Goal: Task Accomplishment & Management: Use online tool/utility

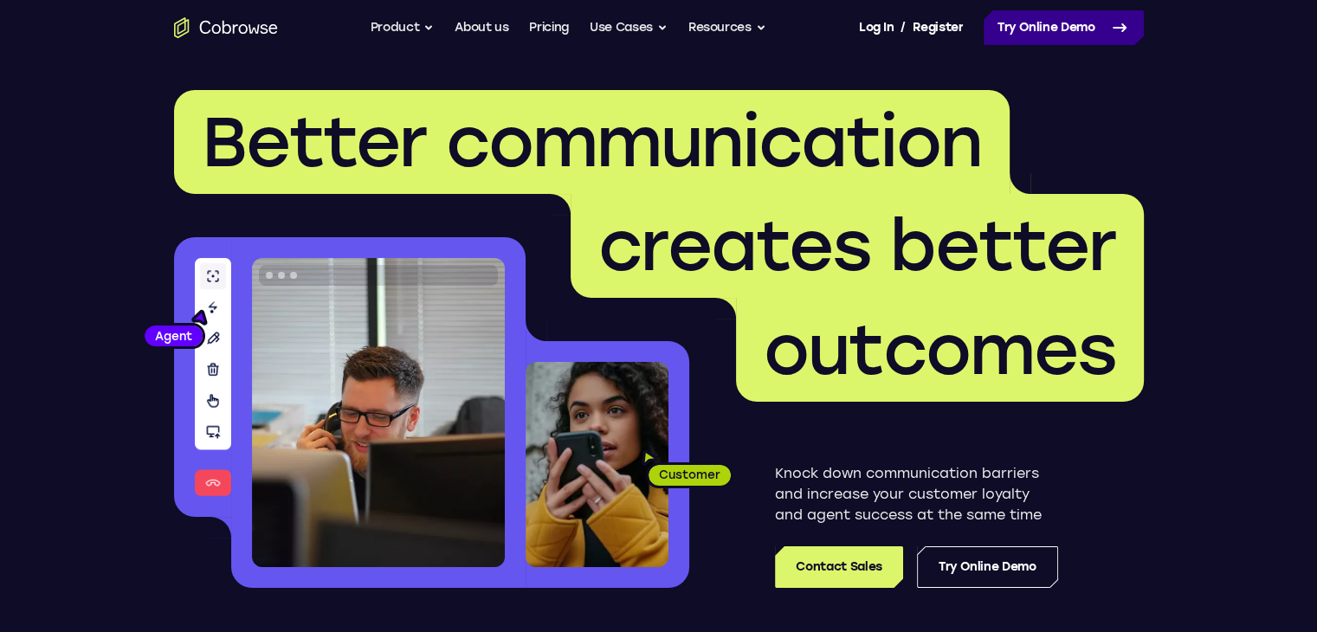
drag, startPoint x: 0, startPoint y: 0, endPoint x: 1058, endPoint y: 32, distance: 1058.0
click at [1058, 32] on link "Try Online Demo" at bounding box center [1064, 27] width 160 height 35
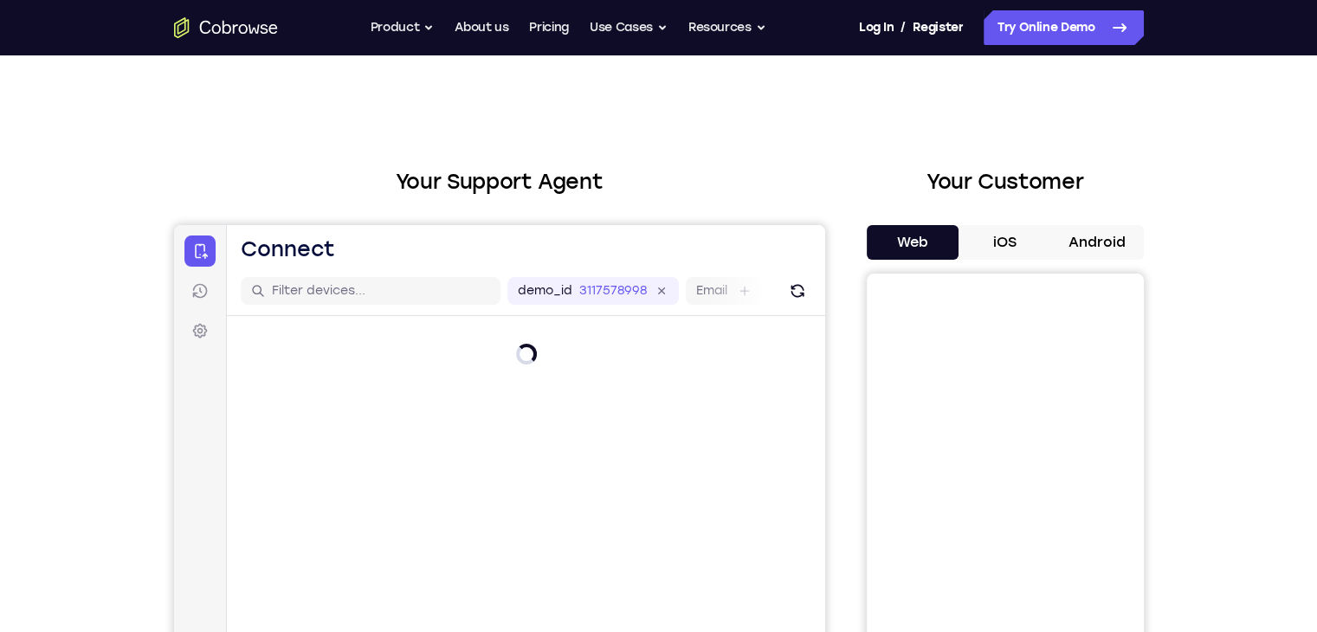
click at [1097, 236] on button "Android" at bounding box center [1097, 242] width 93 height 35
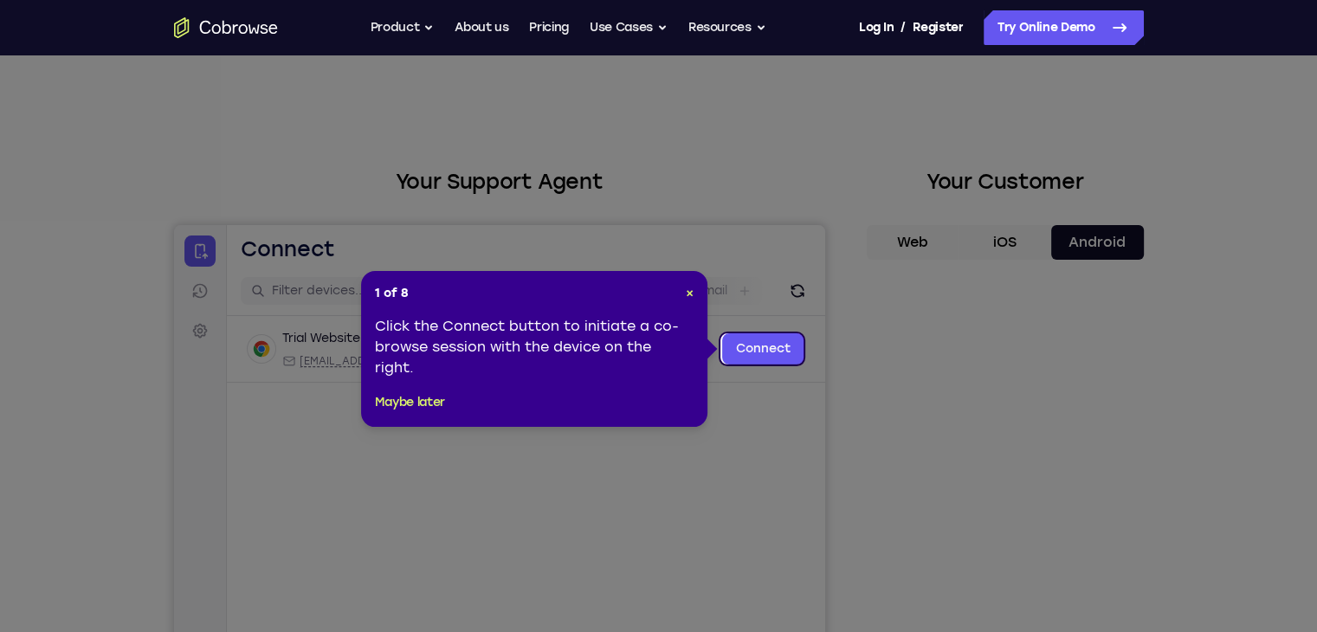
click at [681, 286] on header "1 of 8 ×" at bounding box center [534, 293] width 319 height 17
drag, startPoint x: 684, startPoint y: 290, endPoint x: 579, endPoint y: 119, distance: 201.0
click at [686, 290] on span "×" at bounding box center [690, 293] width 8 height 15
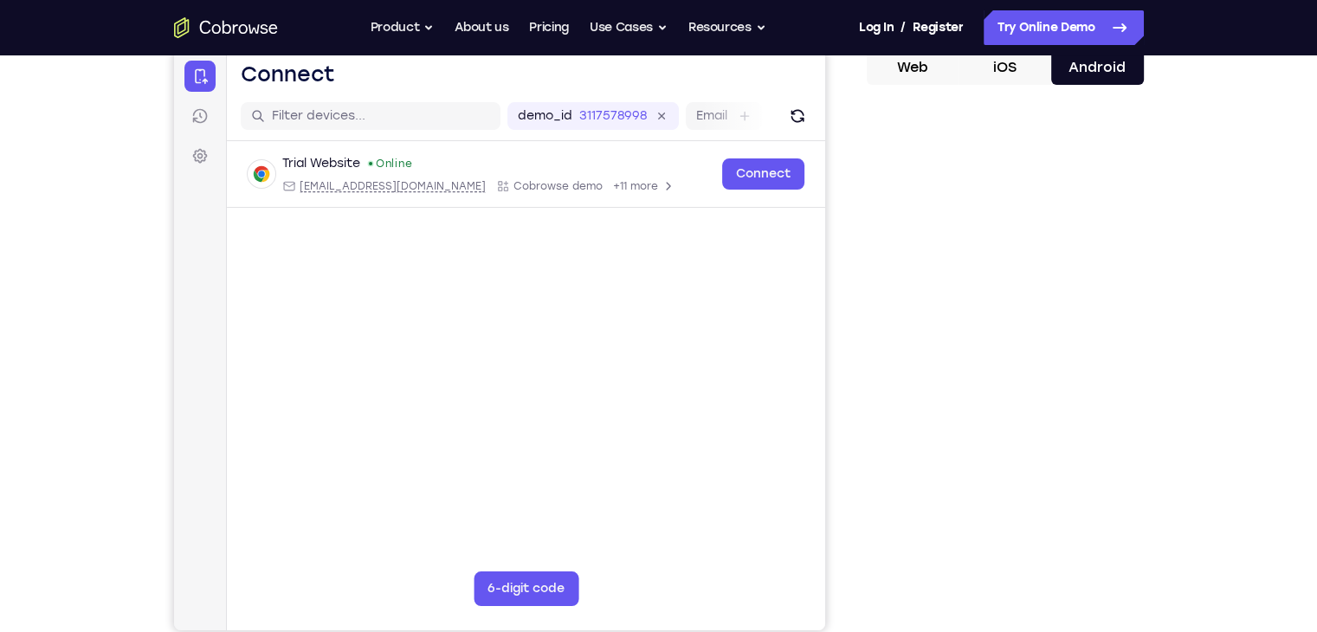
scroll to position [183, 0]
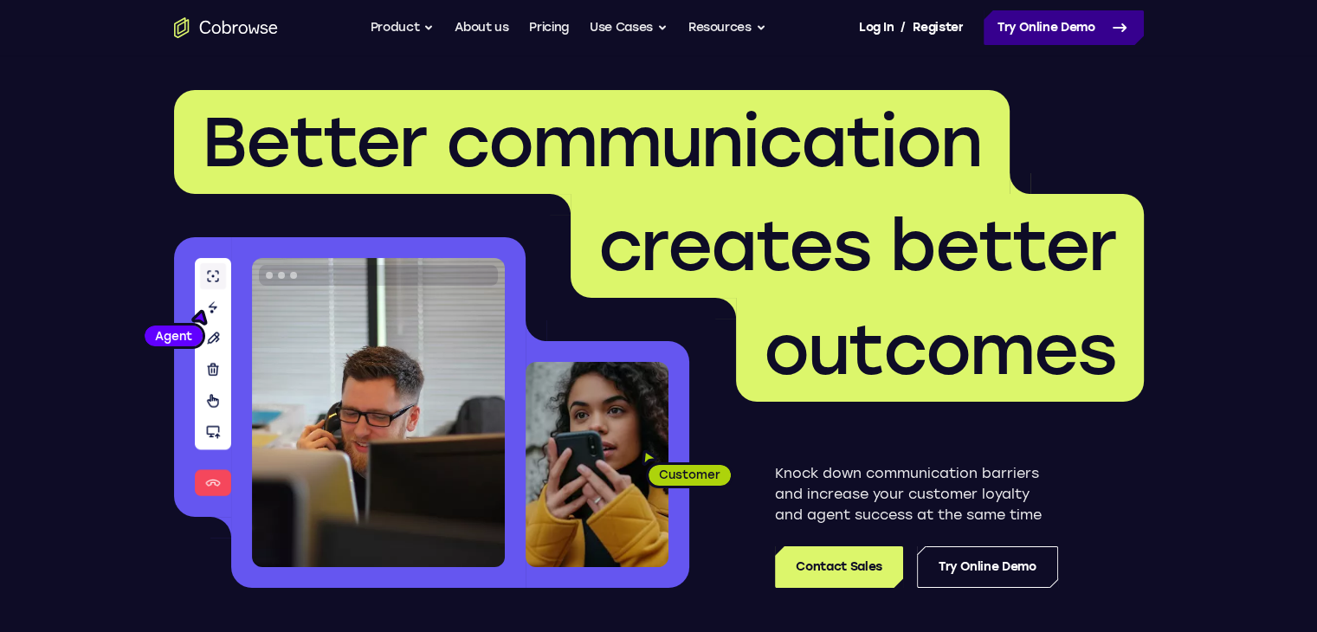
click at [1015, 39] on link "Try Online Demo" at bounding box center [1064, 27] width 160 height 35
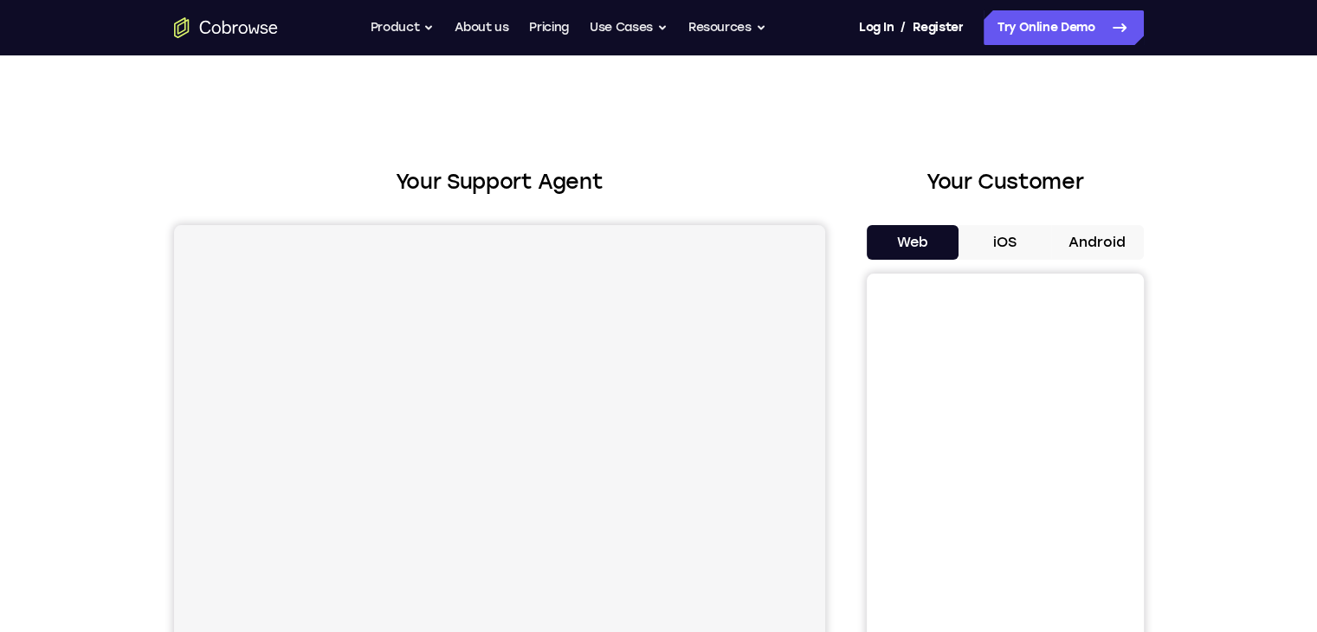
click at [1076, 226] on button "Android" at bounding box center [1097, 242] width 93 height 35
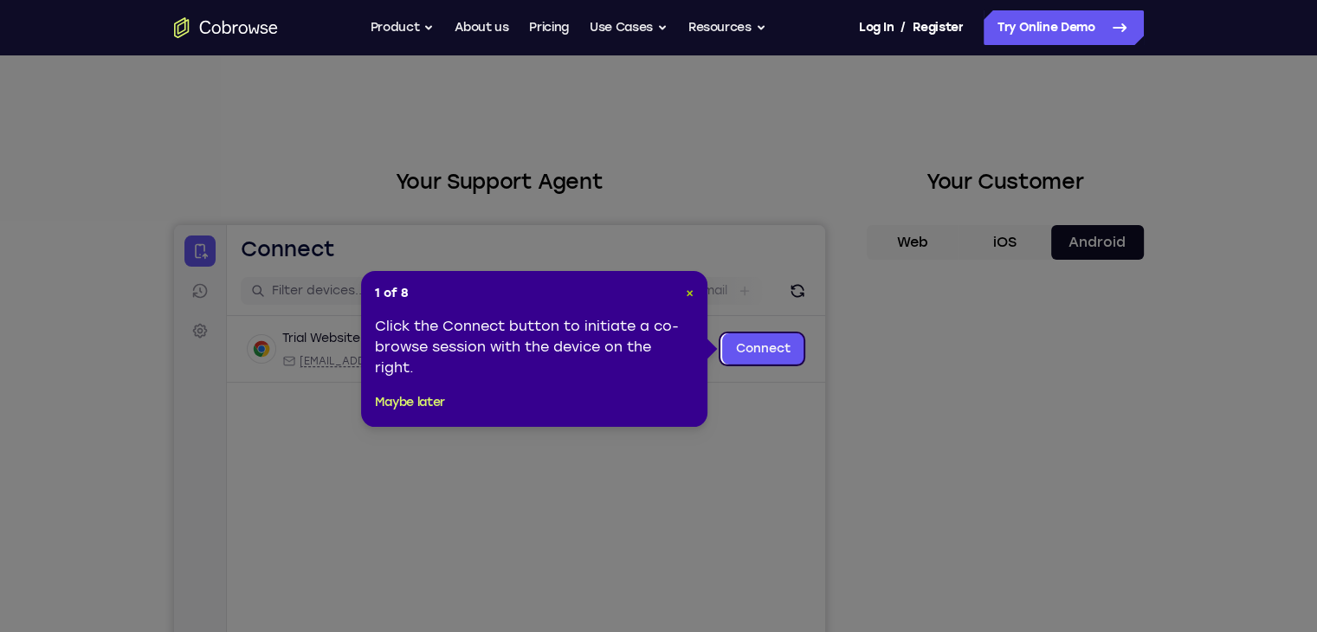
drag, startPoint x: 988, startPoint y: 522, endPoint x: 687, endPoint y: 289, distance: 381.0
click at [687, 290] on span "×" at bounding box center [690, 293] width 8 height 15
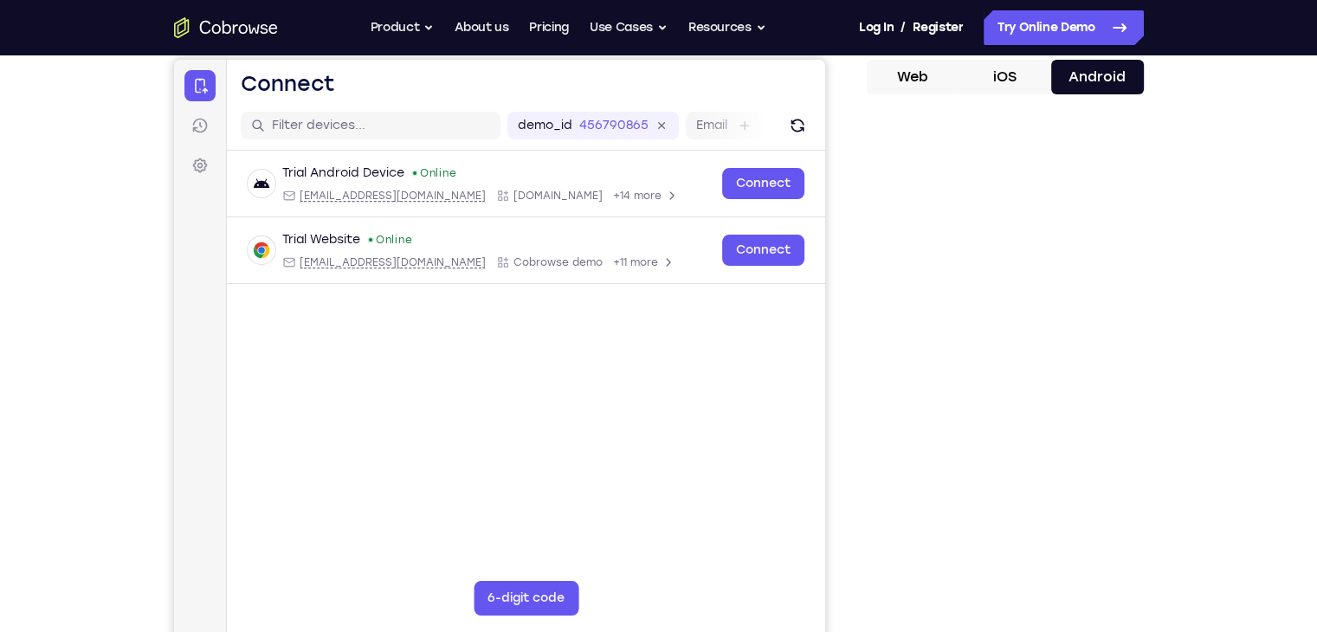
scroll to position [173, 0]
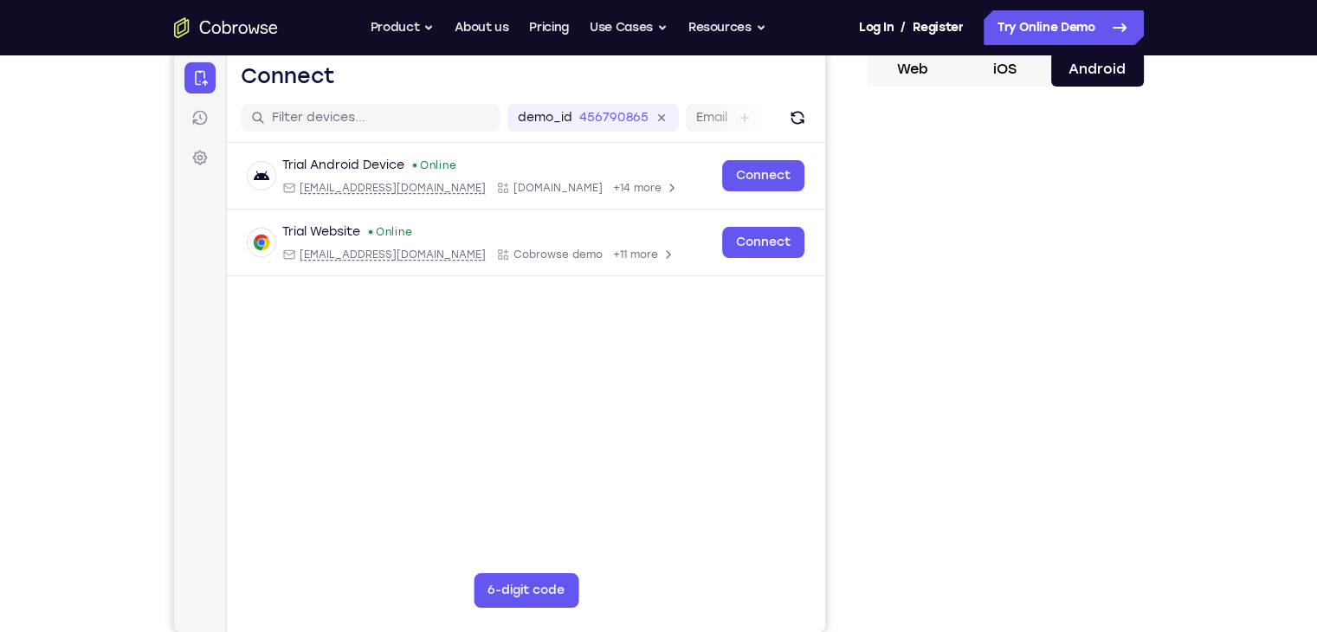
drag, startPoint x: 1299, startPoint y: 632, endPoint x: 799, endPoint y: 328, distance: 585.7
click at [799, 328] on div "Trial Android Device Online android@example.com Cobrowse.io +14 more android@ex…" at bounding box center [525, 251] width 598 height 217
